Goal: Communication & Community: Answer question/provide support

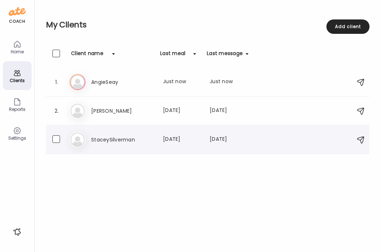
drag, startPoint x: 0, startPoint y: 0, endPoint x: 122, endPoint y: 143, distance: 187.9
click at [122, 143] on h3 "StaceySilverman" at bounding box center [122, 139] width 63 height 9
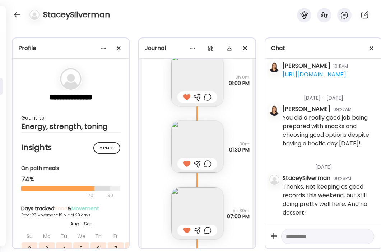
scroll to position [10960, 0]
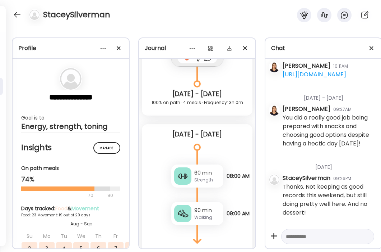
click at [333, 238] on textarea at bounding box center [321, 236] width 71 height 9
type textarea "**********"
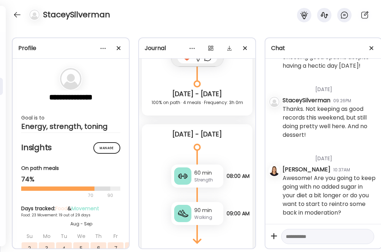
scroll to position [26834, 0]
click at [333, 237] on textarea at bounding box center [321, 236] width 71 height 9
type textarea "**********"
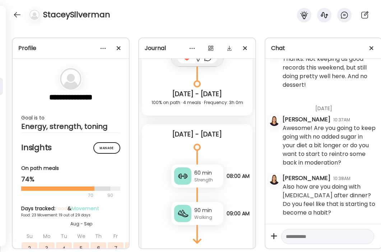
scroll to position [26884, 0]
click at [19, 12] on div at bounding box center [16, 14] width 11 height 11
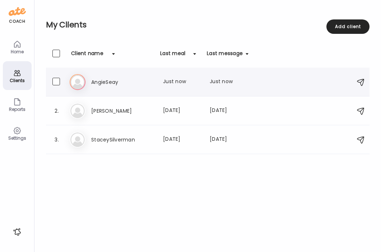
click at [105, 84] on h3 "AngieSeay" at bounding box center [122, 82] width 63 height 9
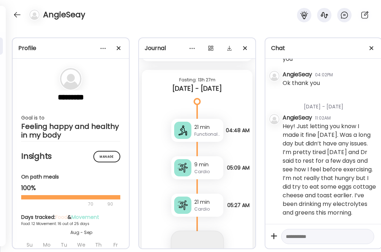
scroll to position [9251, 0]
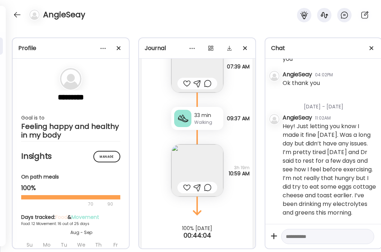
click at [323, 238] on textarea at bounding box center [321, 236] width 71 height 9
type textarea "*"
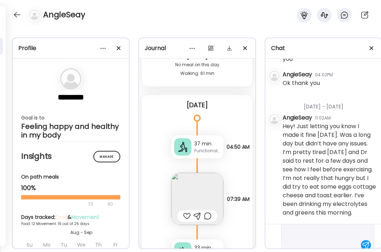
scroll to position [51, 0]
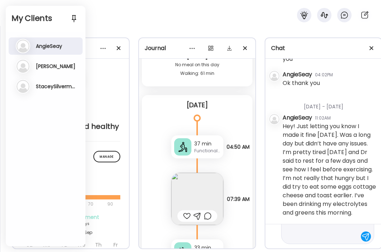
type textarea "**********"
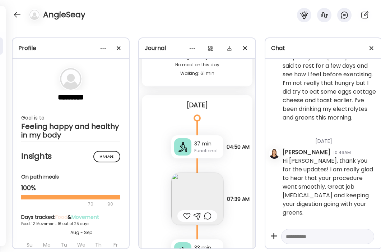
scroll to position [83287, 0]
click at [208, 147] on div "Functional training" at bounding box center [207, 150] width 26 height 6
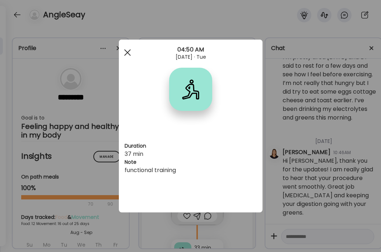
click at [126, 52] on span at bounding box center [127, 52] width 6 height 6
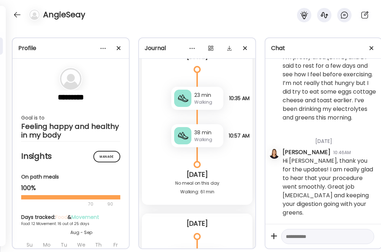
scroll to position [9001, 0]
click at [317, 230] on div at bounding box center [327, 236] width 93 height 15
click at [318, 234] on textarea at bounding box center [321, 236] width 71 height 9
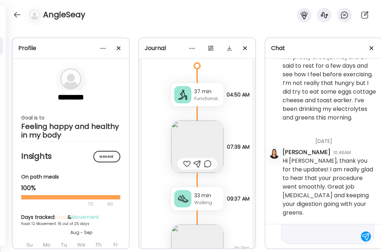
scroll to position [9173, 0]
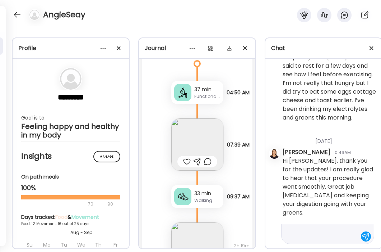
click at [188, 157] on div at bounding box center [187, 161] width 8 height 9
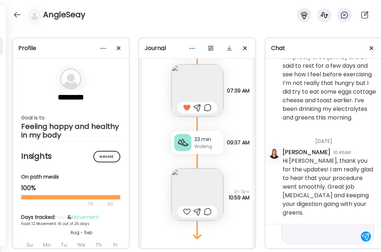
scroll to position [9227, 0]
click at [207, 180] on img at bounding box center [197, 193] width 52 height 52
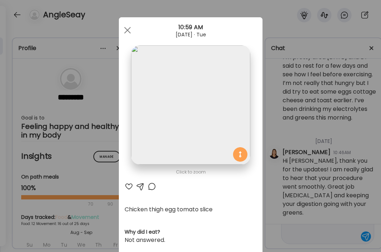
click at [129, 186] on div at bounding box center [129, 186] width 9 height 9
click at [129, 30] on div at bounding box center [127, 30] width 14 height 14
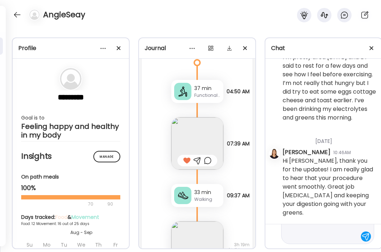
scroll to position [9142, 0]
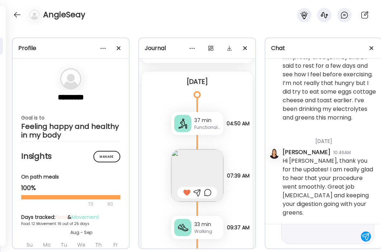
click at [210, 124] on div "Functional training" at bounding box center [207, 127] width 26 height 6
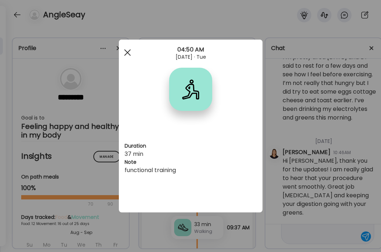
click at [125, 54] on span at bounding box center [127, 52] width 6 height 6
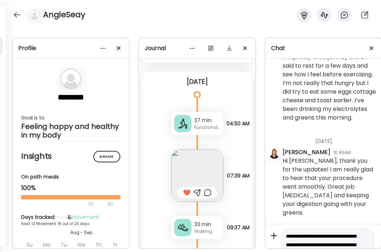
scroll to position [34, 0]
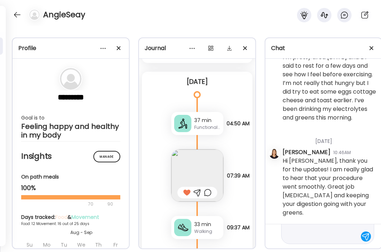
click at [327, 236] on textarea "**********" at bounding box center [321, 218] width 71 height 43
type textarea "**********"
click at [367, 238] on div at bounding box center [366, 236] width 10 height 10
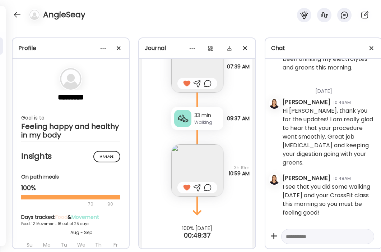
scroll to position [83337, 0]
click at [298, 232] on textarea at bounding box center [321, 236] width 71 height 9
click at [324, 236] on textarea "**********" at bounding box center [321, 197] width 71 height 86
click at [350, 234] on textarea "**********" at bounding box center [321, 197] width 71 height 86
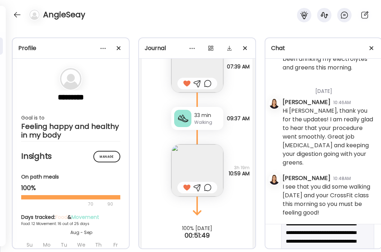
scroll to position [86, 0]
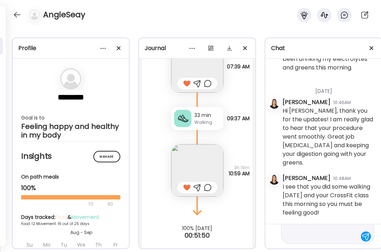
type textarea "**********"
click at [366, 238] on div at bounding box center [366, 236] width 10 height 10
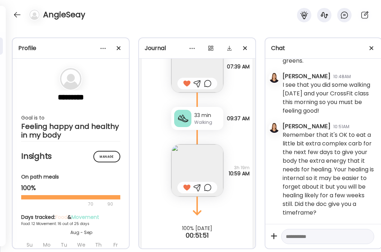
scroll to position [83439, 0]
click at [323, 239] on textarea at bounding box center [321, 236] width 71 height 9
type textarea "**********"
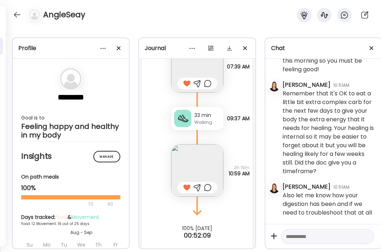
scroll to position [83481, 0]
click at [18, 14] on div at bounding box center [16, 14] width 11 height 11
